Goal: Navigation & Orientation: Find specific page/section

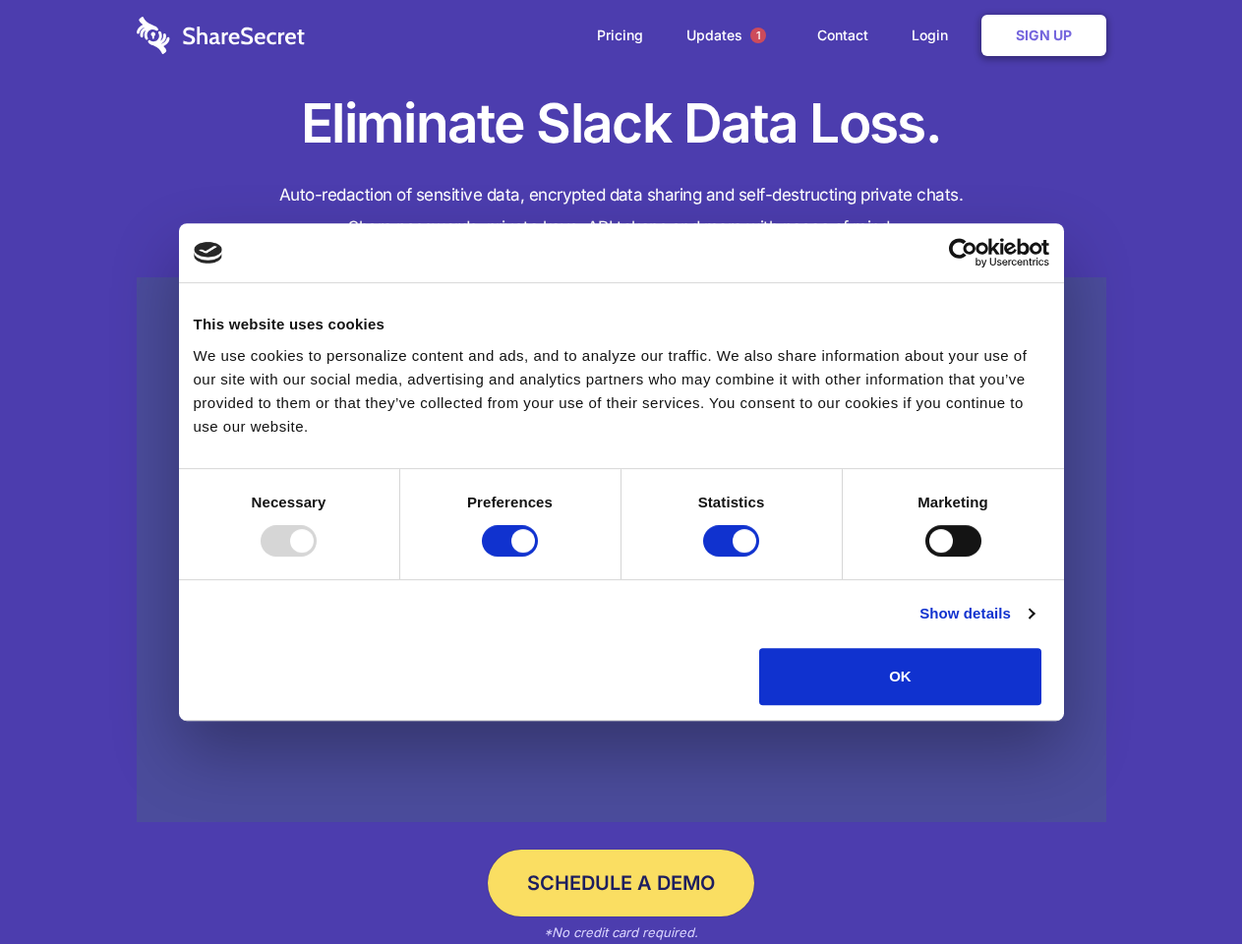
click at [317, 556] on div at bounding box center [289, 540] width 56 height 31
click at [538, 556] on input "Preferences" at bounding box center [510, 540] width 56 height 31
checkbox input "false"
click at [733, 556] on input "Statistics" at bounding box center [731, 540] width 56 height 31
checkbox input "false"
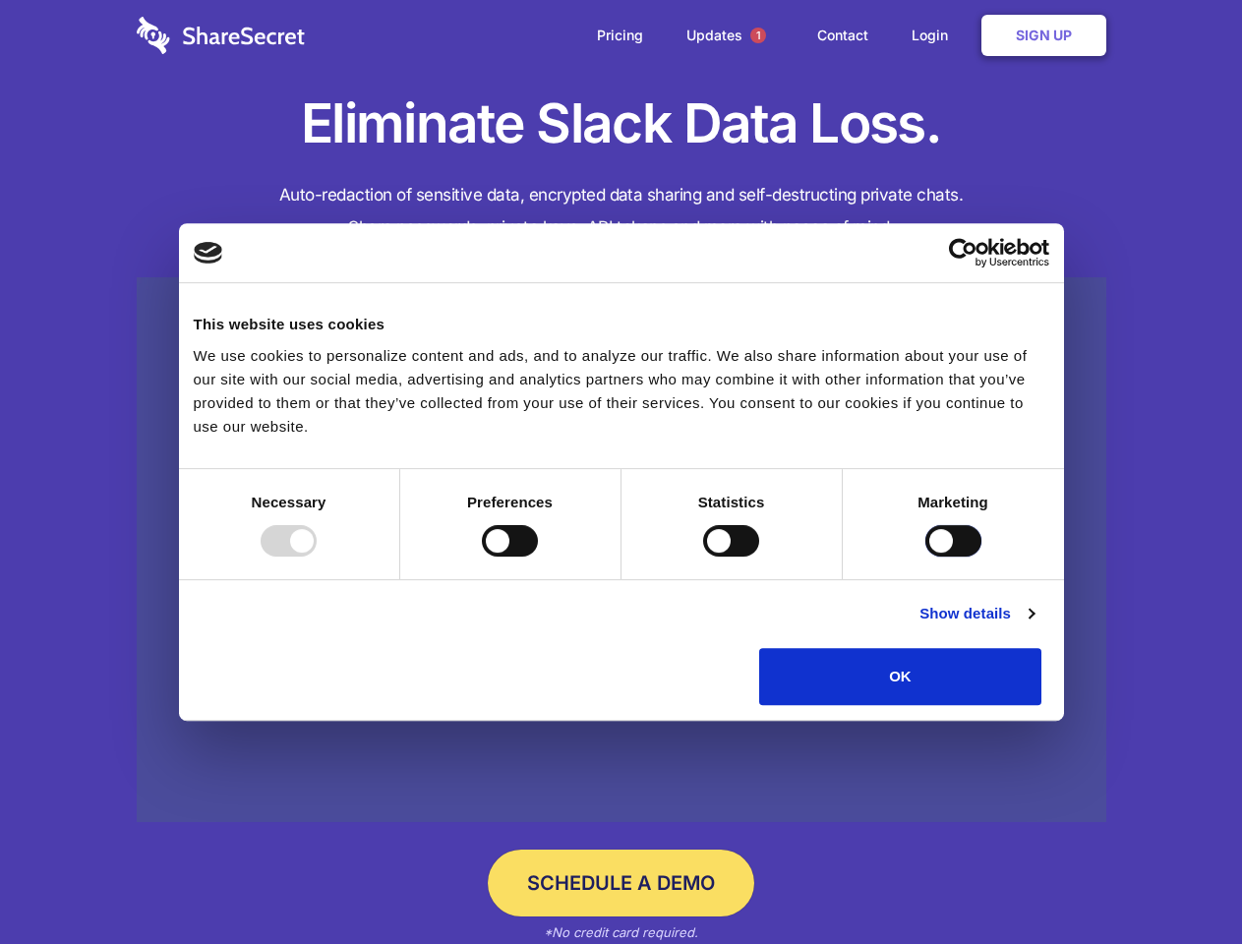
click at [925, 556] on input "Marketing" at bounding box center [953, 540] width 56 height 31
checkbox input "true"
click at [1033, 625] on link "Show details" at bounding box center [976, 614] width 114 height 24
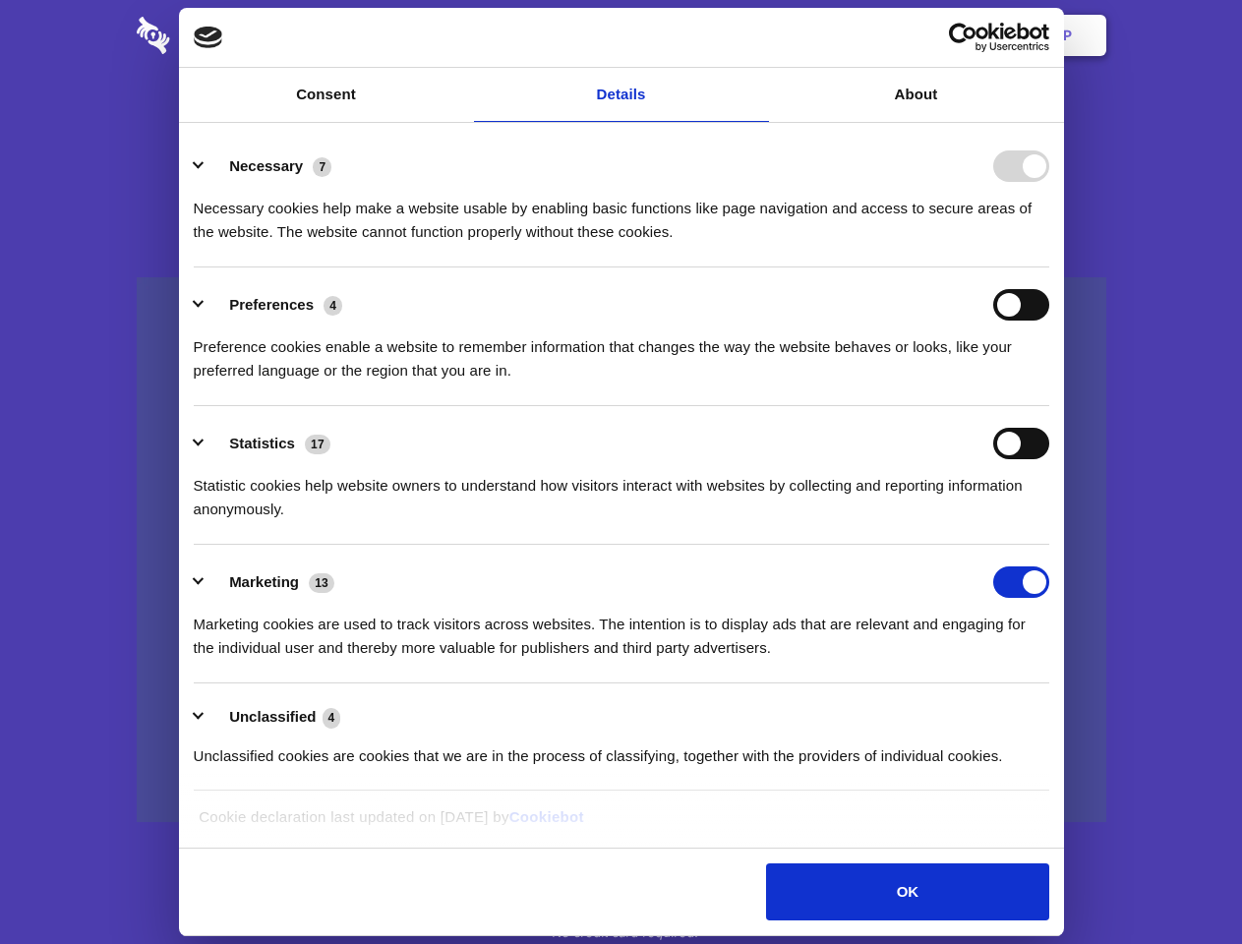
click at [1049, 267] on li "Necessary 7 Necessary cookies help make a website usable by enabling basic func…" at bounding box center [621, 198] width 855 height 139
click at [757, 35] on span "1" at bounding box center [758, 36] width 16 height 16
